Goal: Information Seeking & Learning: Learn about a topic

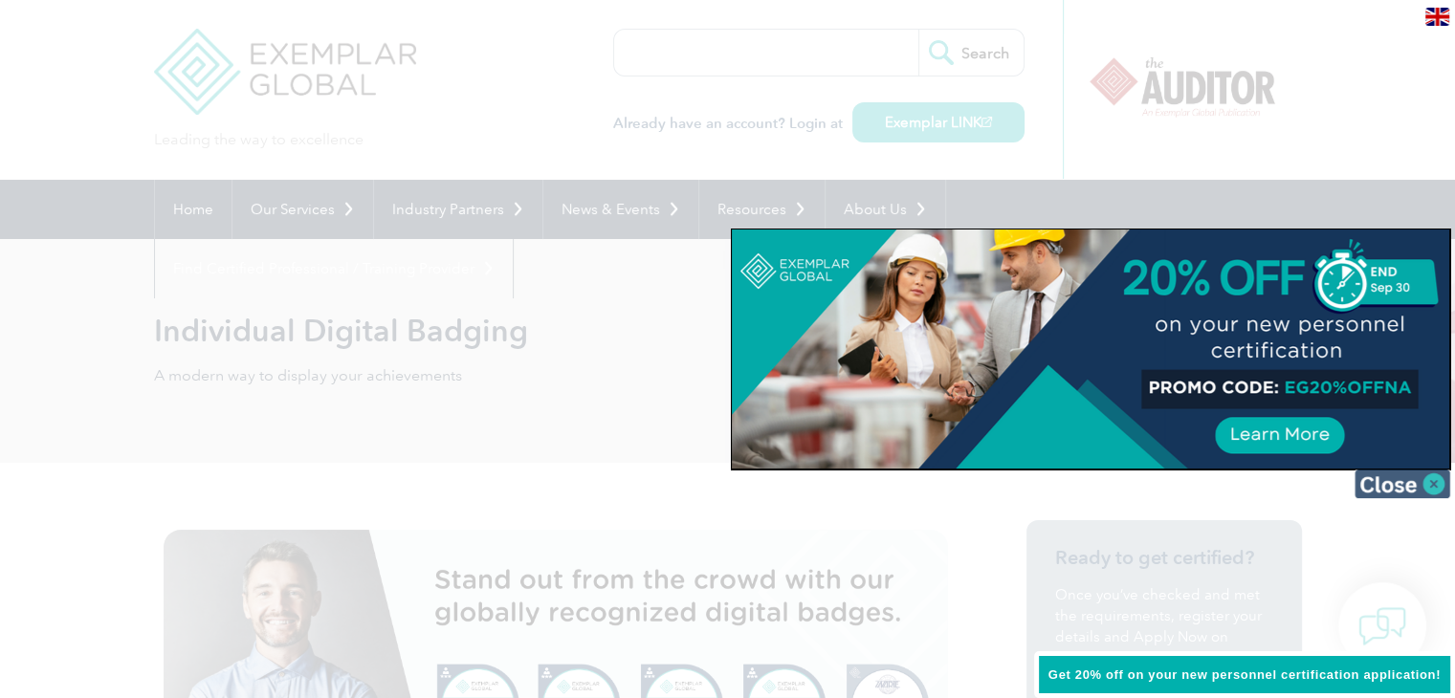
click at [1441, 483] on img at bounding box center [1402, 484] width 96 height 29
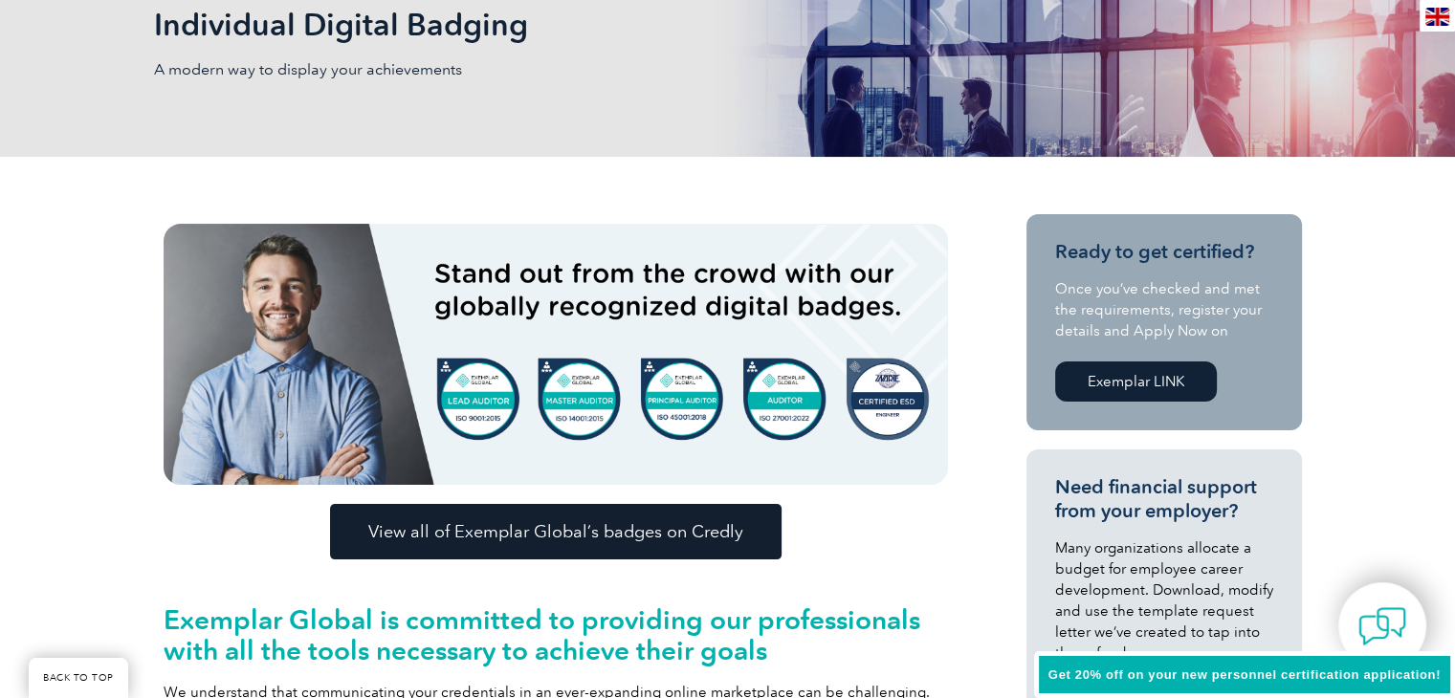
scroll to position [249, 0]
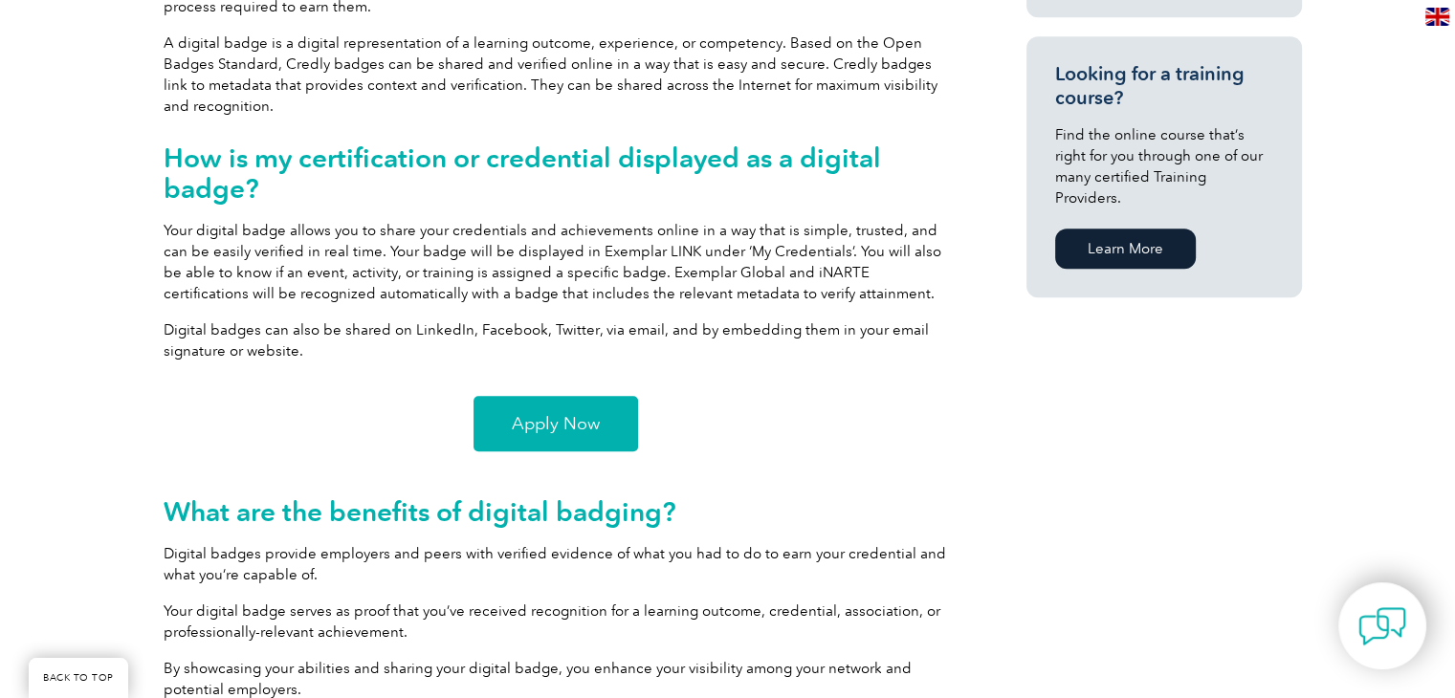
scroll to position [1324, 0]
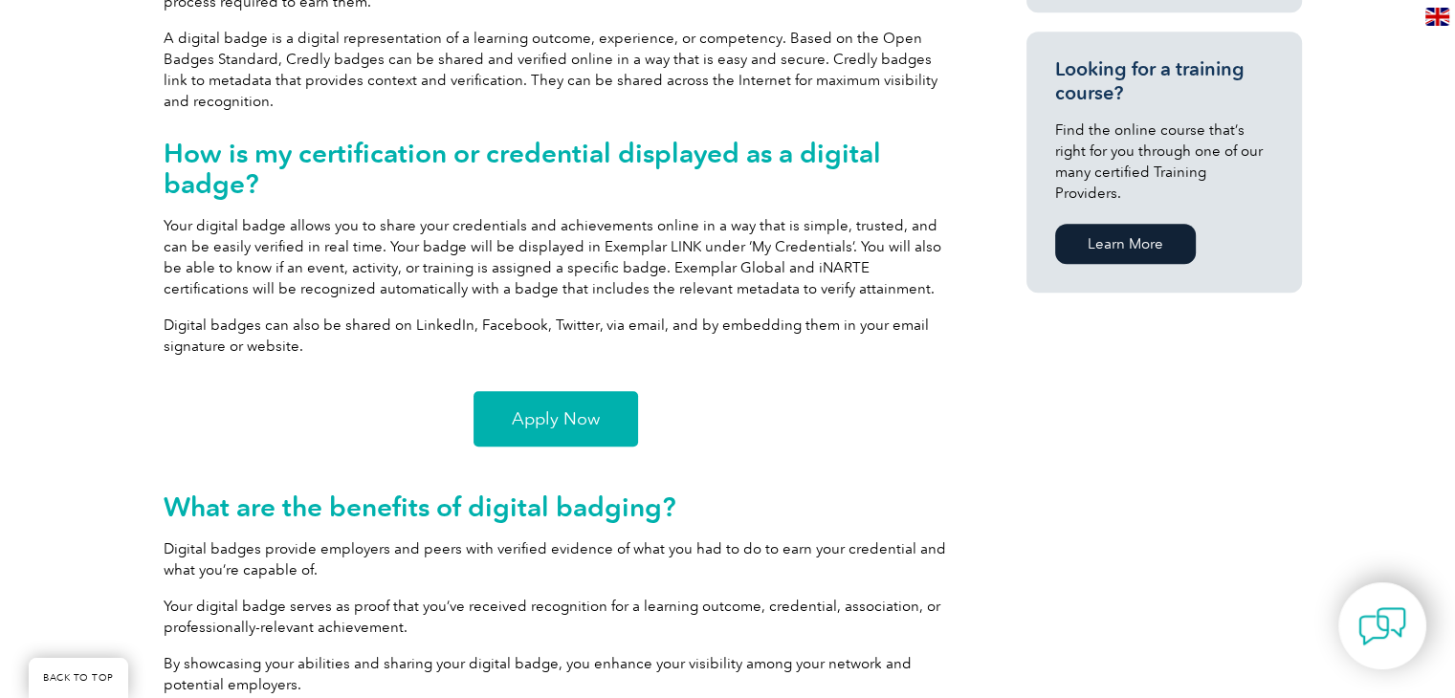
click at [552, 424] on span "Apply Now" at bounding box center [556, 418] width 88 height 17
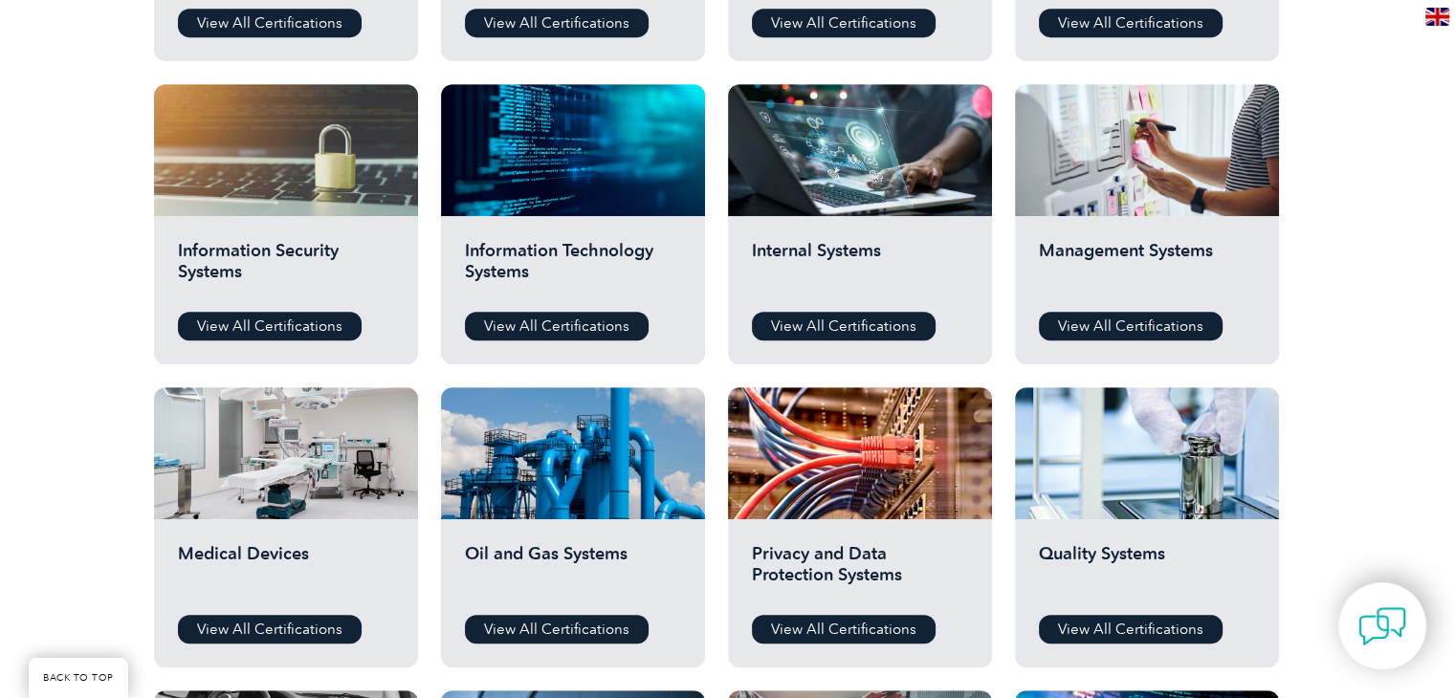
scroll to position [945, 0]
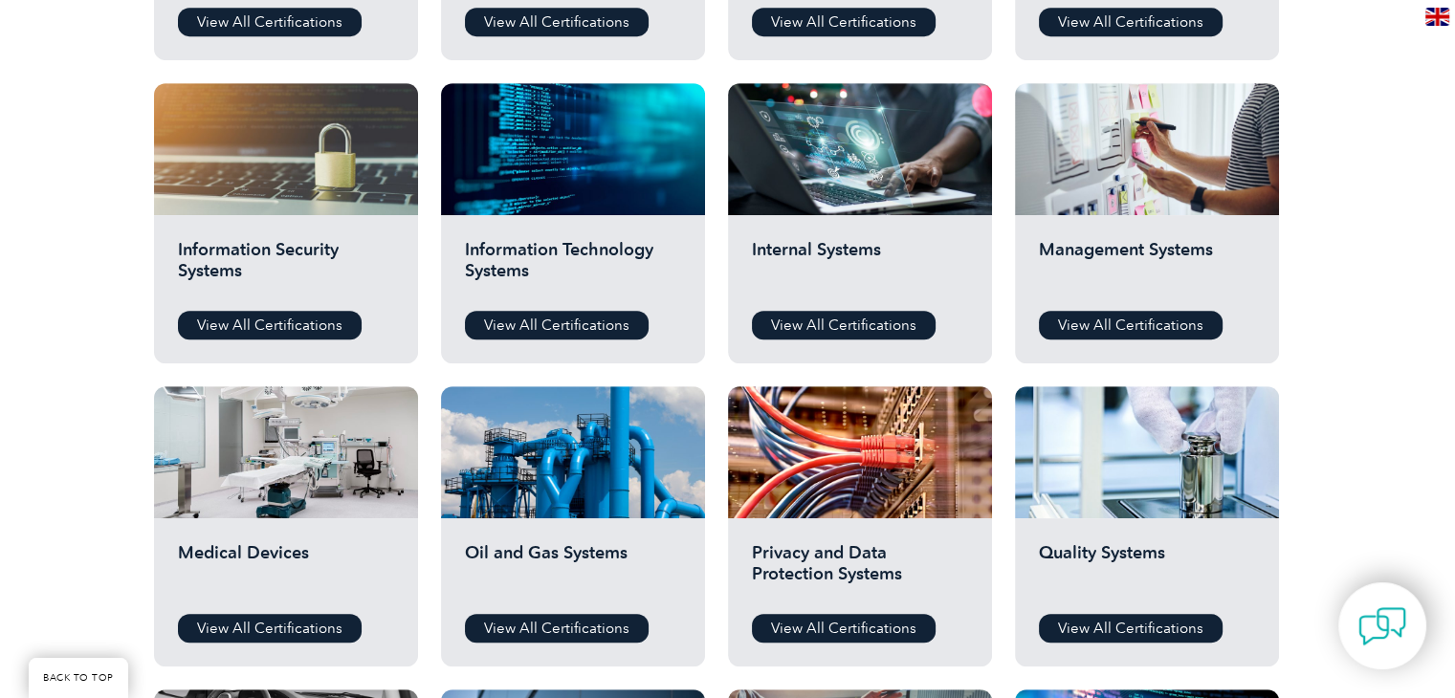
click at [295, 223] on div "Information Security Systems View All Certifications" at bounding box center [286, 289] width 264 height 148
click at [302, 317] on link "View All Certifications" at bounding box center [270, 325] width 184 height 29
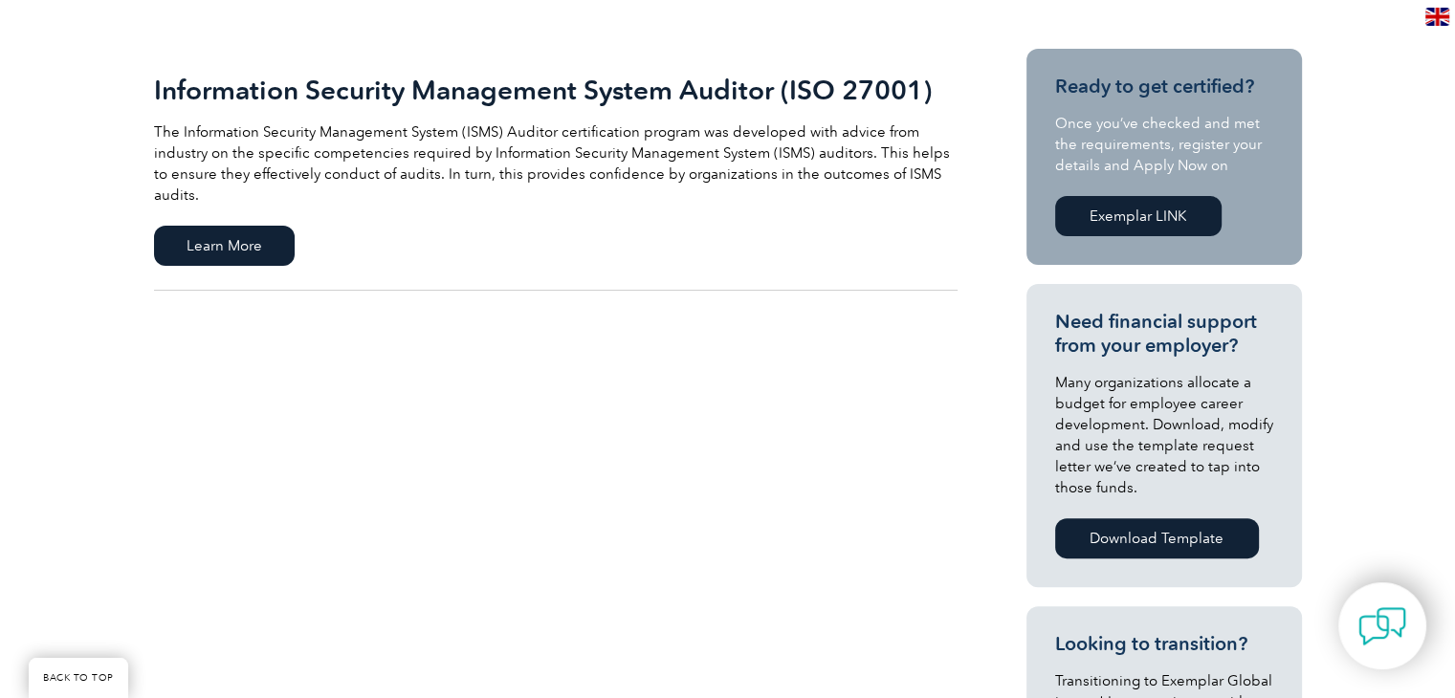
scroll to position [439, 0]
click at [1112, 215] on link "Exemplar LINK" at bounding box center [1138, 215] width 166 height 40
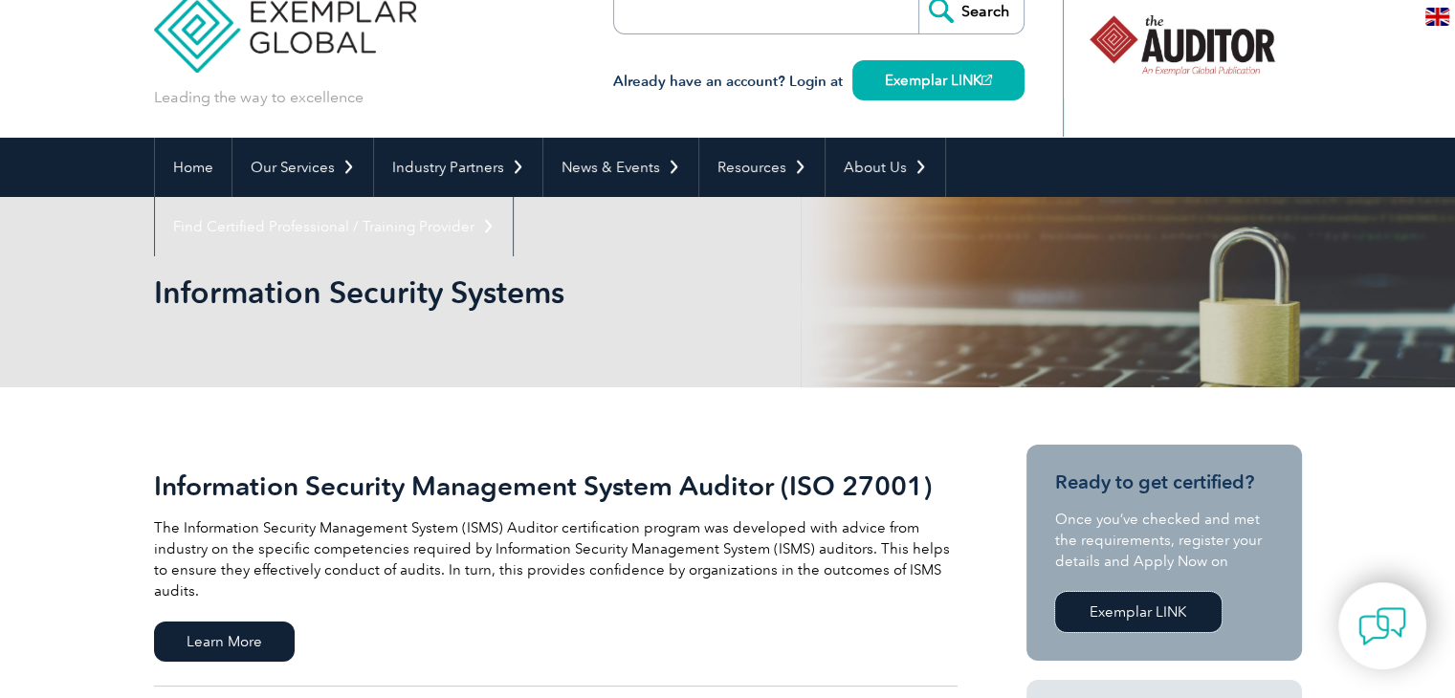
scroll to position [0, 0]
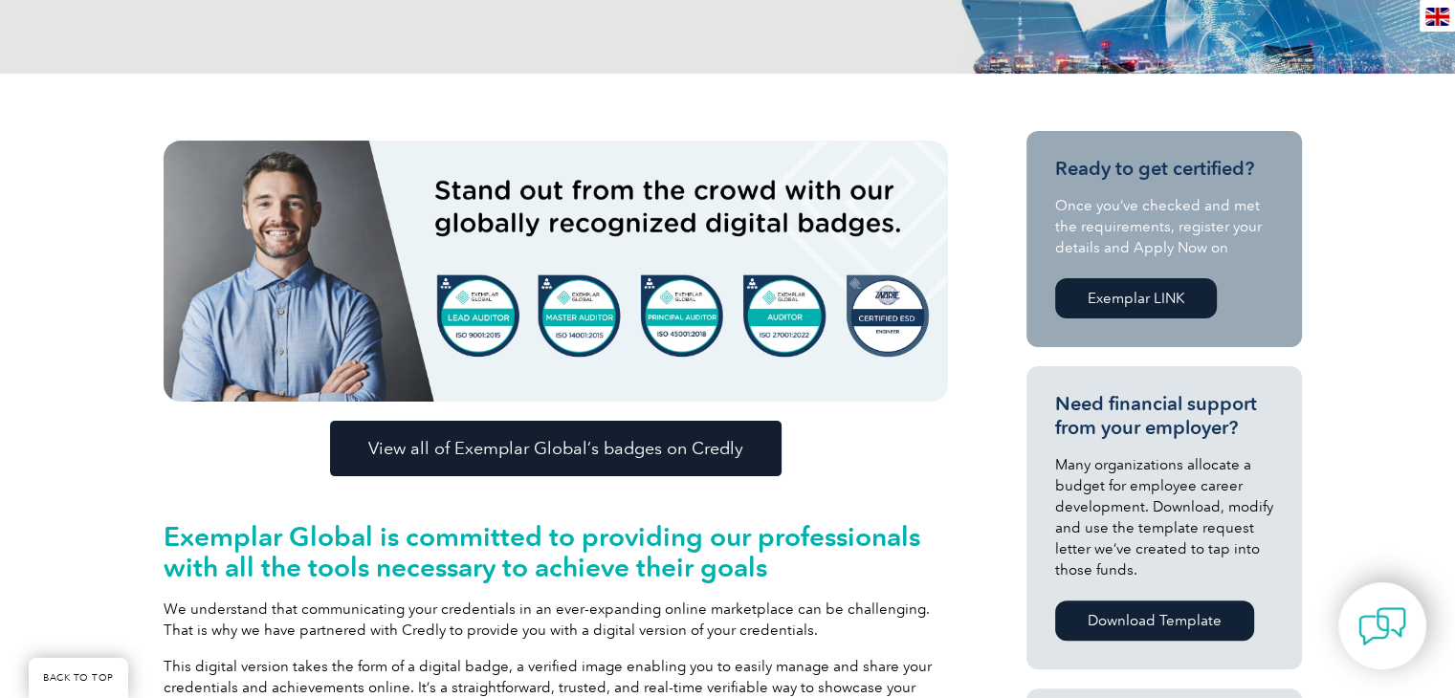
scroll to position [390, 0]
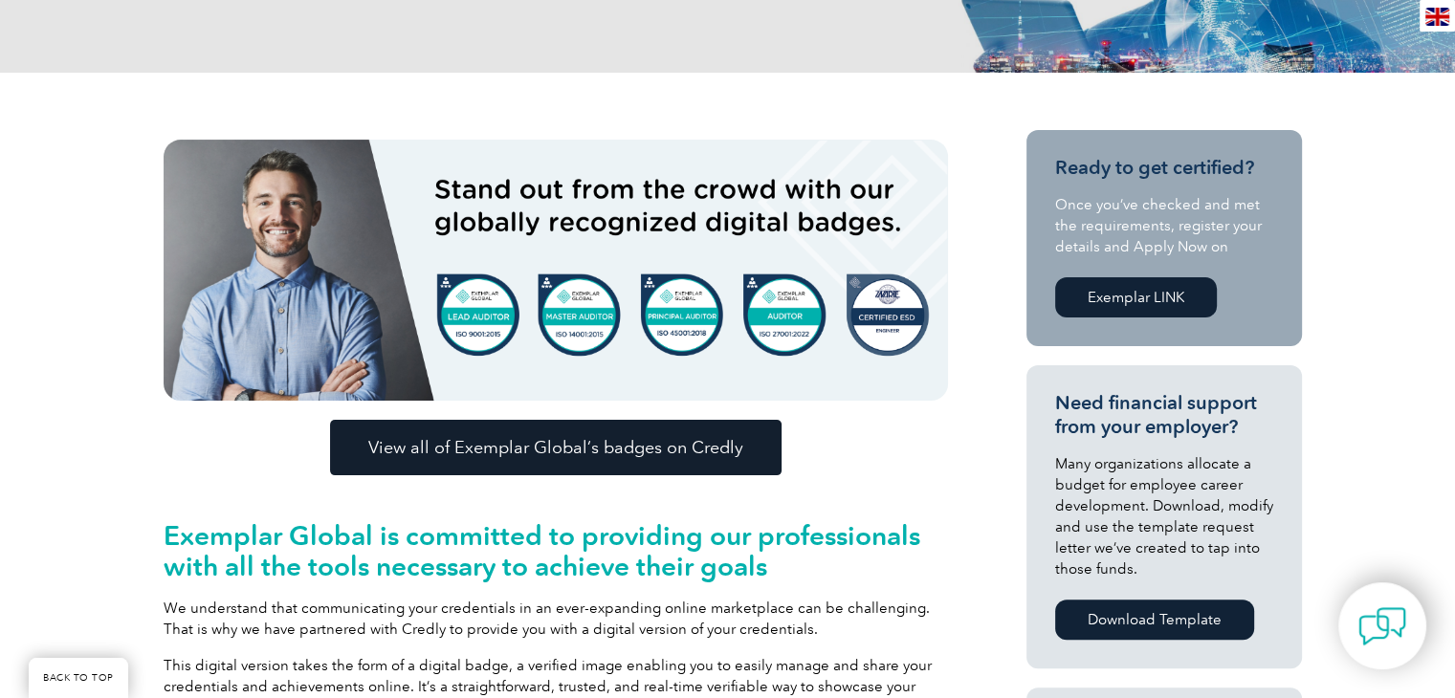
click at [803, 333] on img at bounding box center [556, 270] width 784 height 261
click at [727, 440] on span "View all of Exemplar Global’s badges on Credly" at bounding box center [555, 447] width 375 height 17
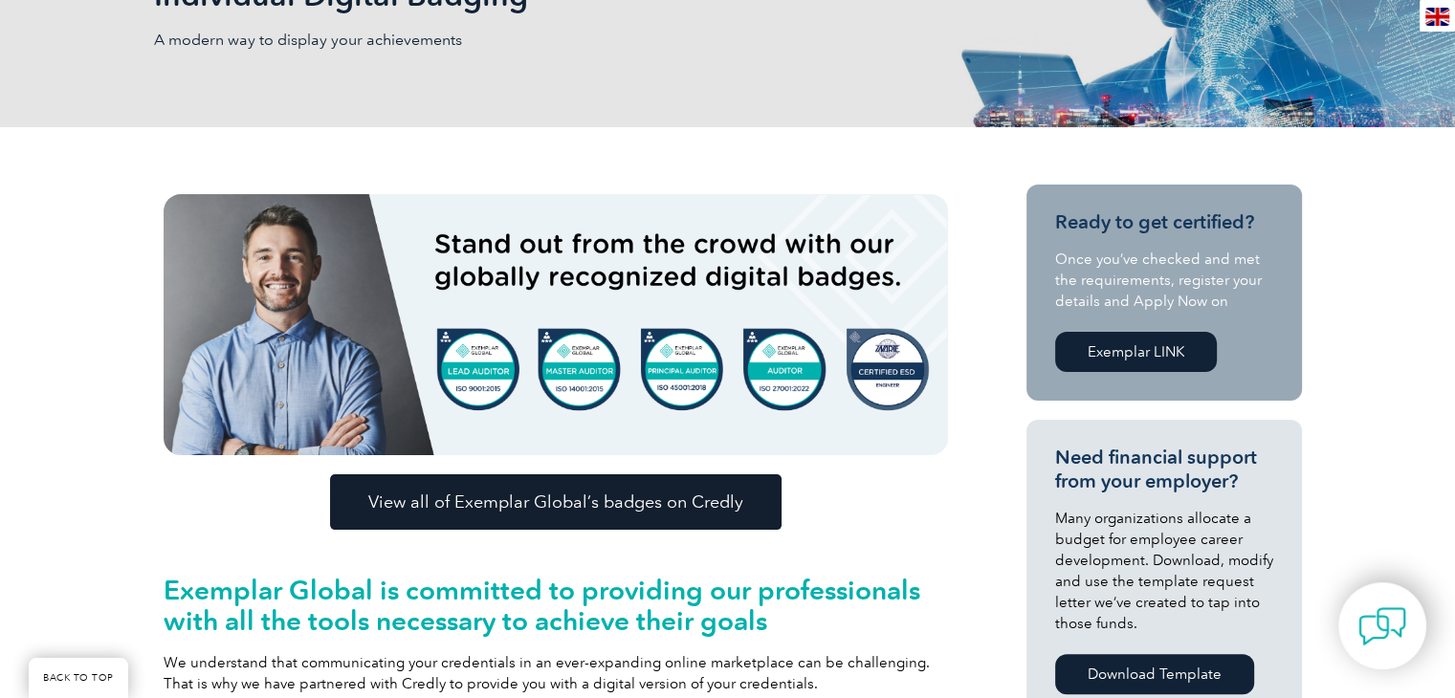
scroll to position [0, 0]
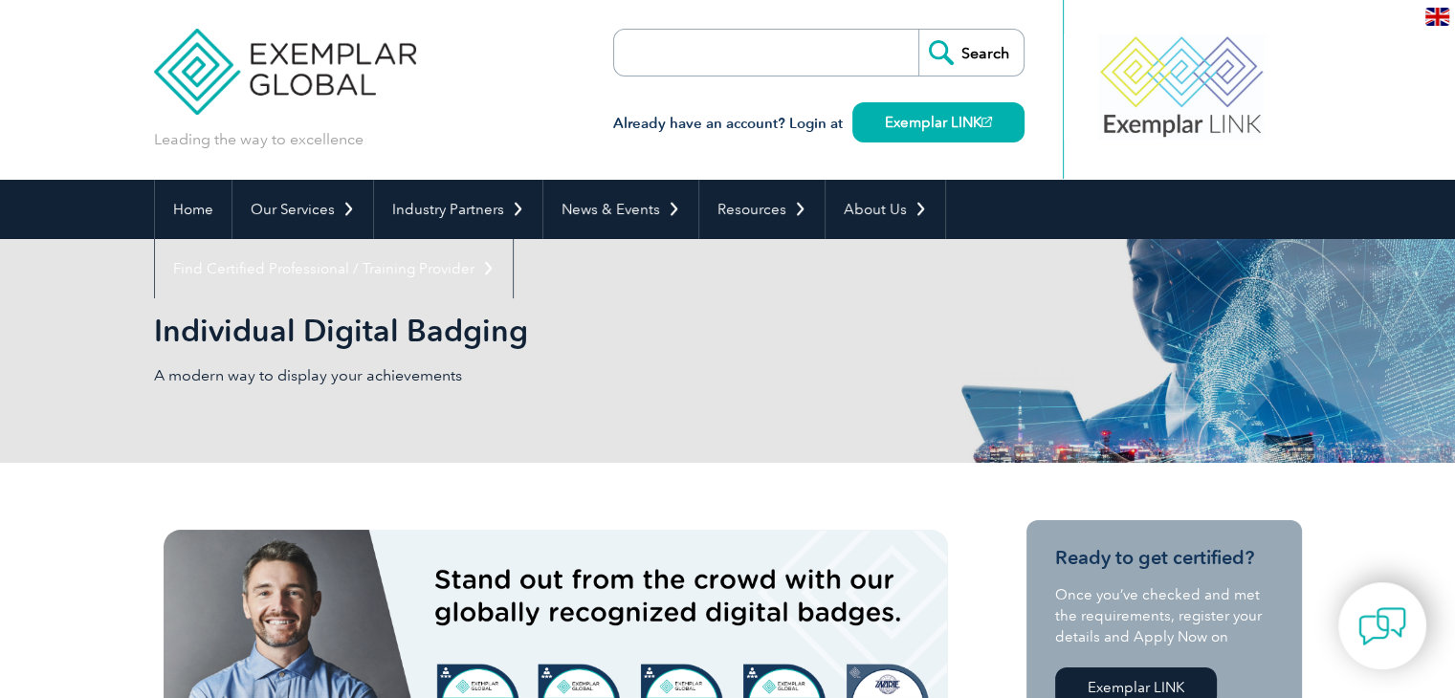
click at [895, 55] on form "Search" at bounding box center [818, 53] width 411 height 48
click at [784, 49] on input "search" at bounding box center [724, 53] width 201 height 46
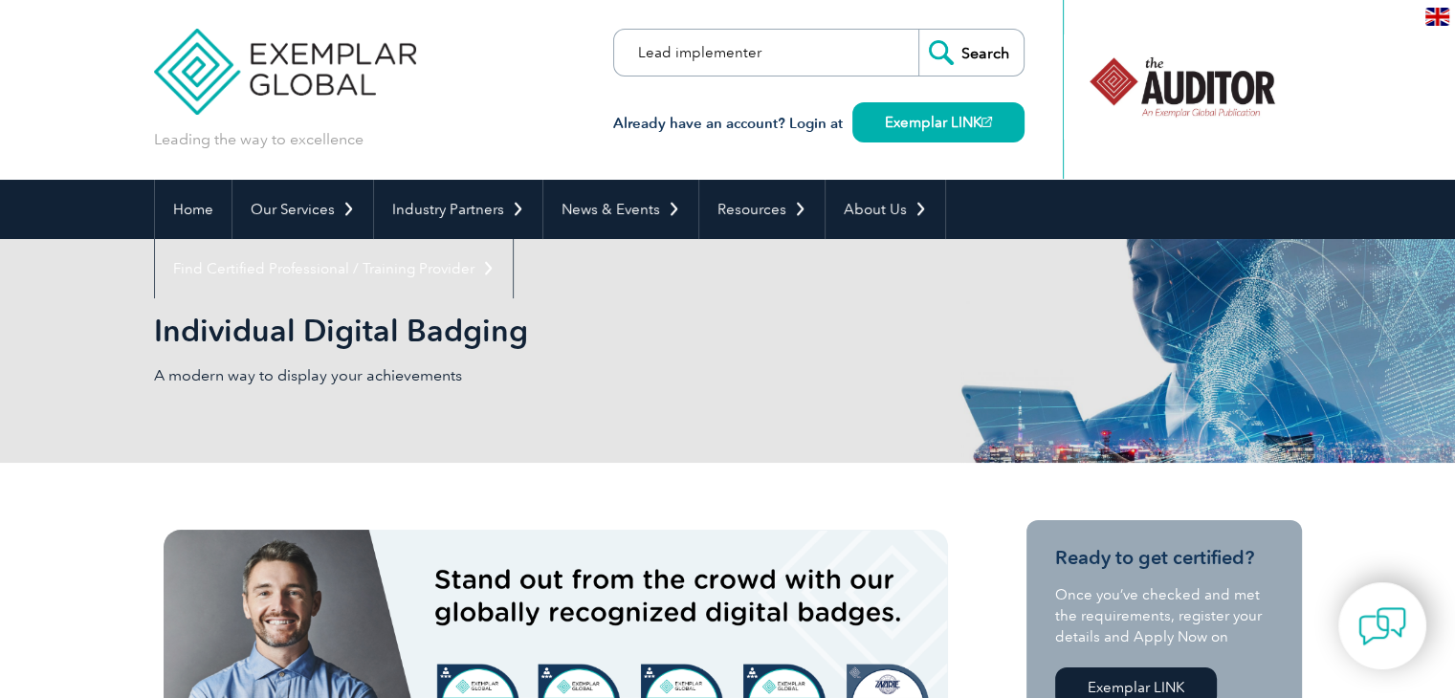
type input "Lead implementer"
click at [918, 30] on input "Search" at bounding box center [970, 53] width 105 height 46
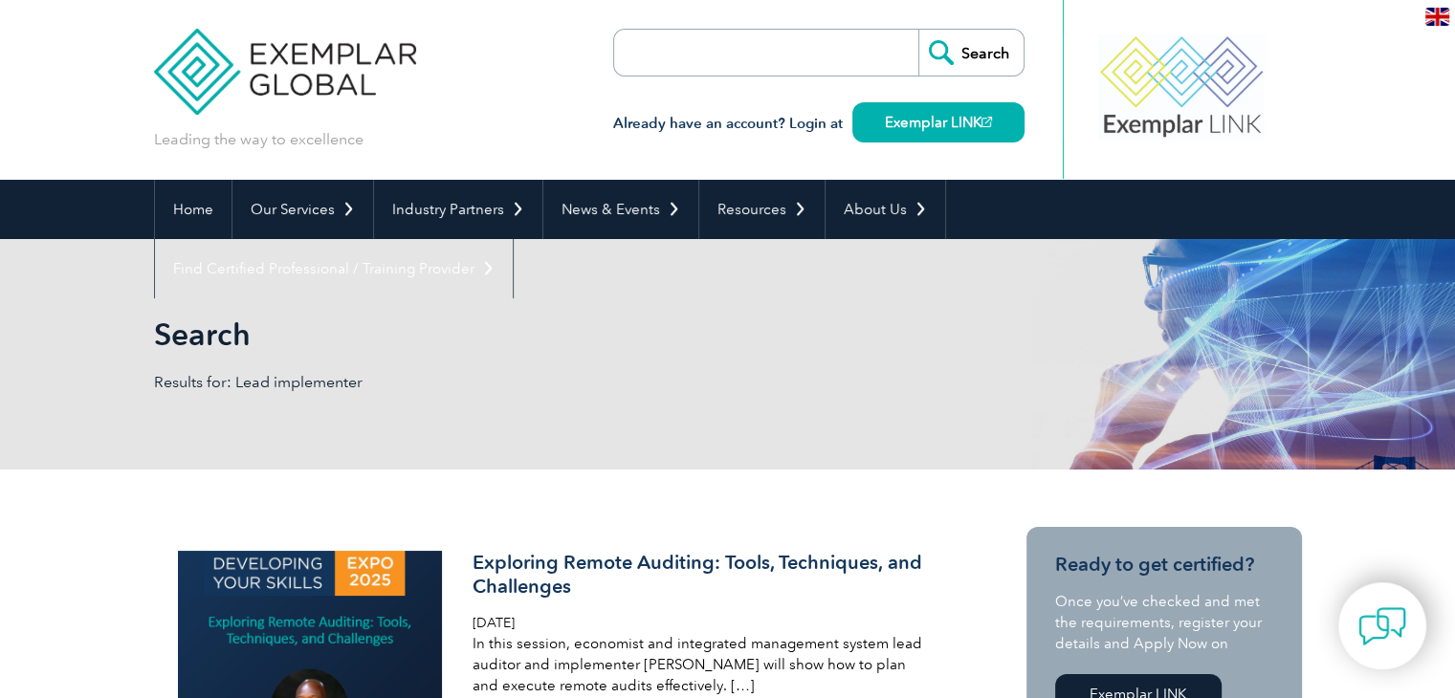
click at [840, 62] on form "Search" at bounding box center [818, 53] width 411 height 48
